Goal: Information Seeking & Learning: Learn about a topic

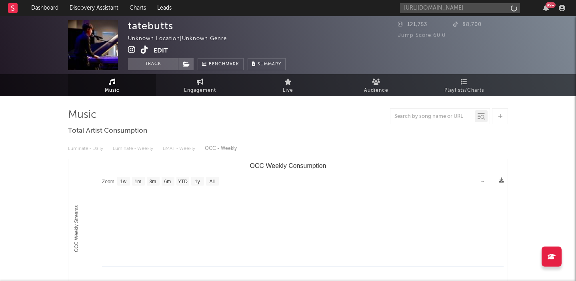
select select "1w"
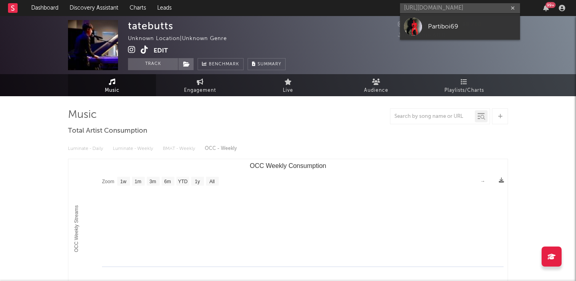
type input "[URL][DOMAIN_NAME]"
click at [476, 24] on div "Partiboi69" at bounding box center [472, 27] width 88 height 10
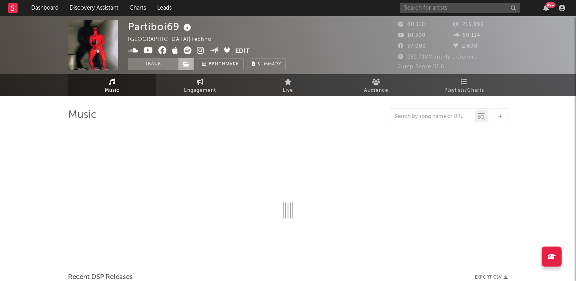
click at [187, 62] on icon at bounding box center [186, 64] width 7 height 6
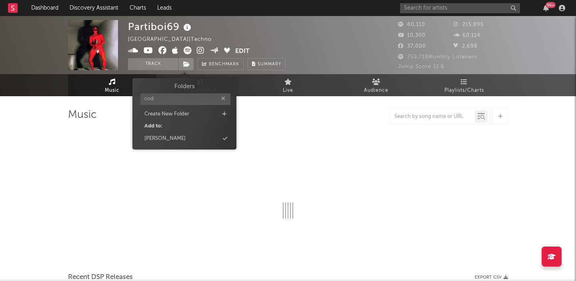
type input "[PERSON_NAME]"
select select "6m"
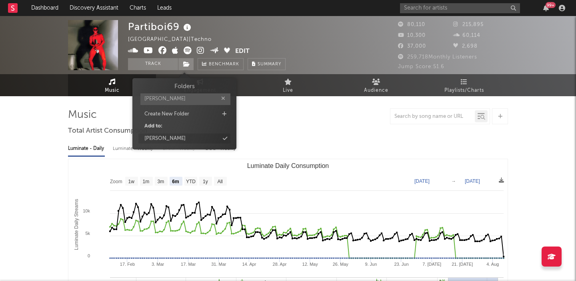
type input "[PERSON_NAME]"
click at [195, 136] on div "[PERSON_NAME]" at bounding box center [185, 138] width 92 height 10
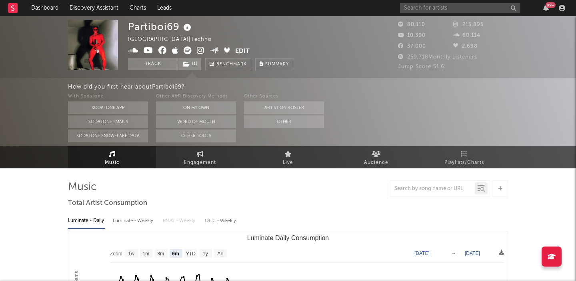
click at [136, 224] on div "Luminate - Weekly" at bounding box center [134, 221] width 42 height 14
select select "6m"
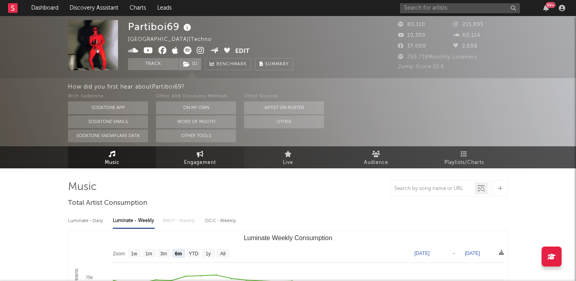
click at [199, 159] on span "Engagement" at bounding box center [200, 163] width 32 height 10
select select "1w"
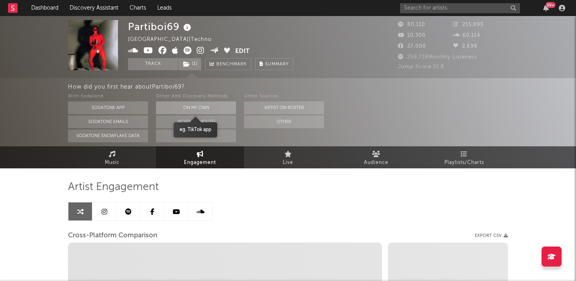
click at [198, 113] on button "On My Own" at bounding box center [196, 107] width 80 height 13
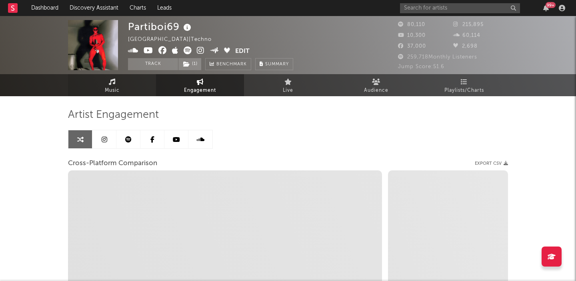
click at [116, 87] on span "Music" at bounding box center [112, 91] width 15 height 10
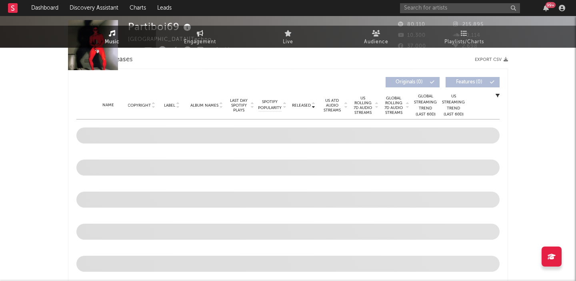
select select "6m"
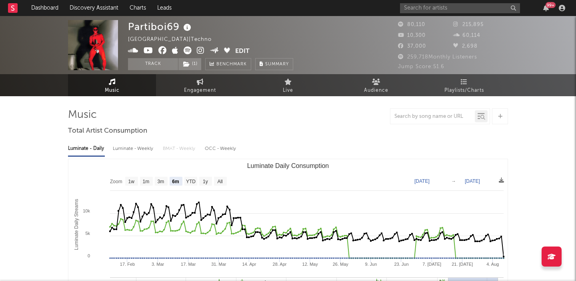
click at [131, 149] on div "Luminate - Weekly" at bounding box center [134, 149] width 42 height 14
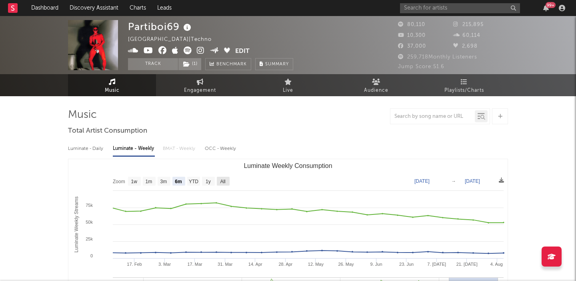
click at [222, 183] on text "All" at bounding box center [222, 182] width 5 height 6
select select "All"
type input "[DATE]"
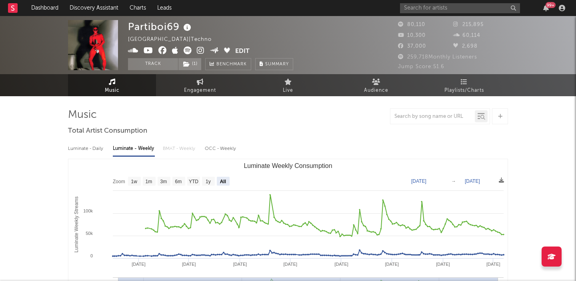
click at [155, 28] on div "Partiboi69" at bounding box center [160, 26] width 65 height 13
copy div "Partiboi69"
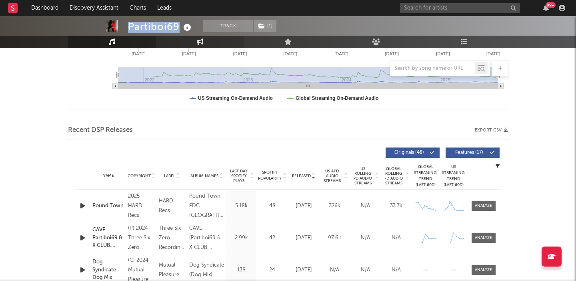
scroll to position [233, 0]
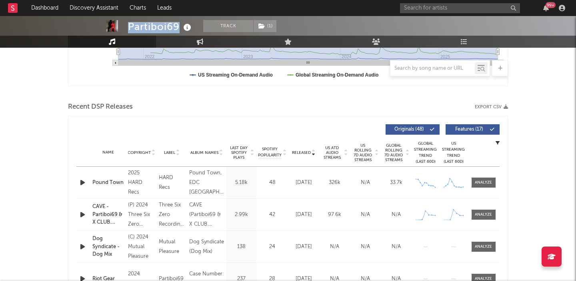
click at [359, 150] on span "US Rolling 7D Audio Streams" at bounding box center [363, 152] width 22 height 19
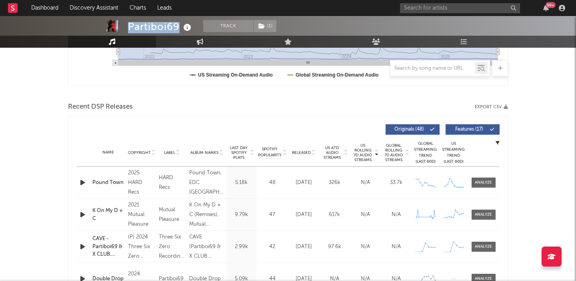
click at [466, 126] on button "Features ( 17 )" at bounding box center [473, 129] width 54 height 10
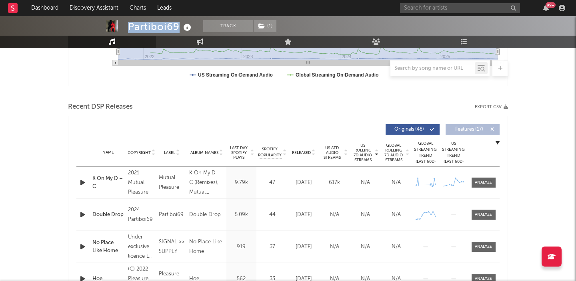
click at [102, 181] on div "K On My D + C" at bounding box center [108, 183] width 32 height 16
click at [116, 213] on div "Double Drop" at bounding box center [108, 215] width 32 height 8
